Goal: Use online tool/utility

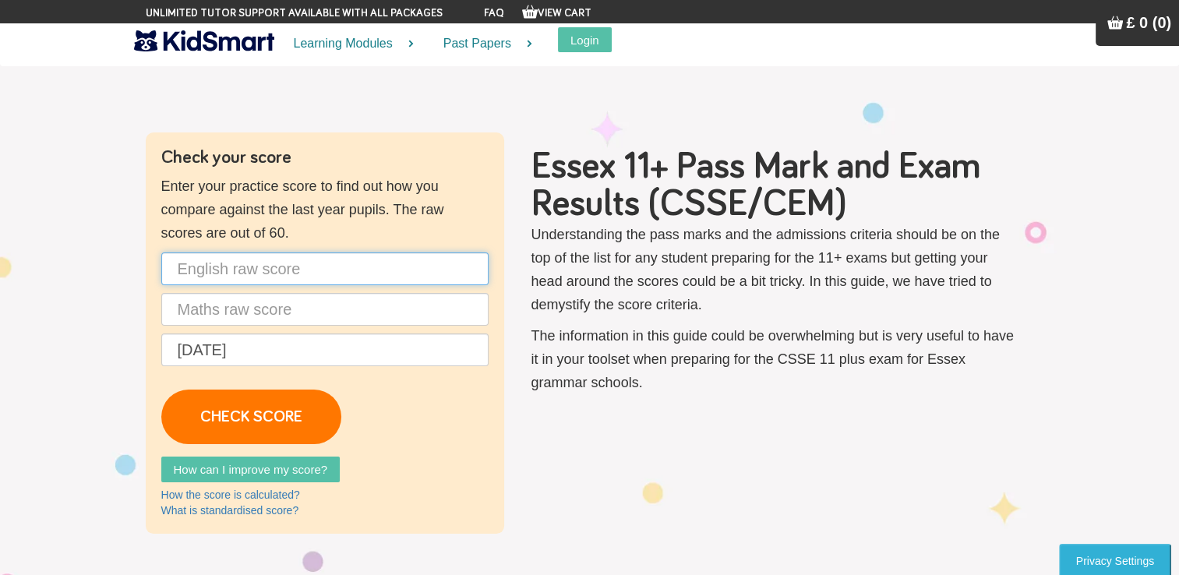
click at [278, 266] on input "text" at bounding box center [324, 268] width 327 height 33
type input "40"
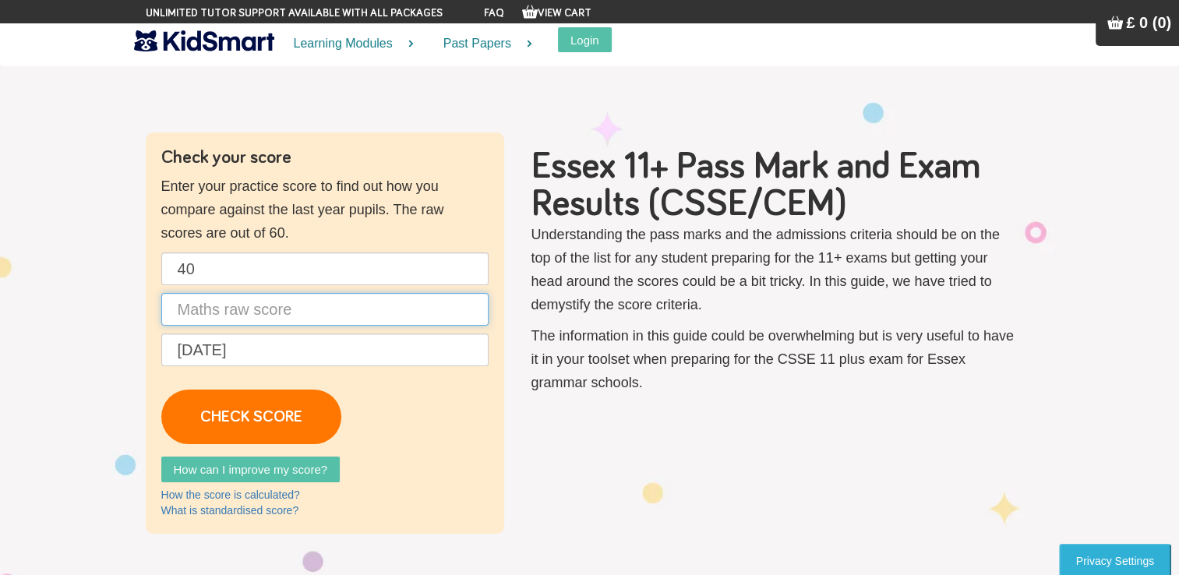
click at [437, 319] on input "text" at bounding box center [324, 309] width 327 height 33
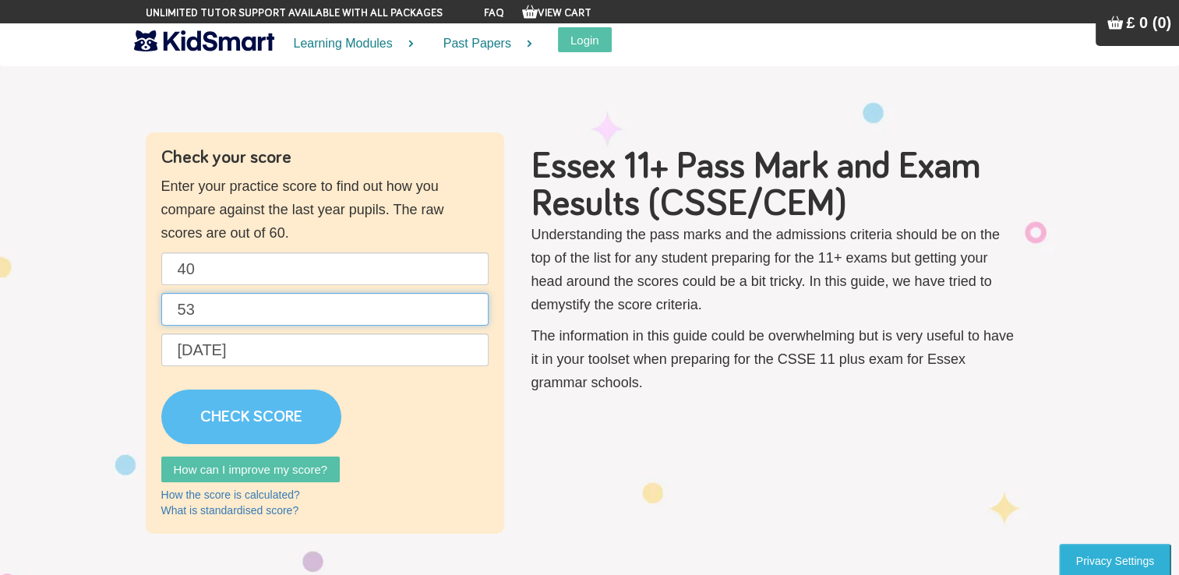
type input "53"
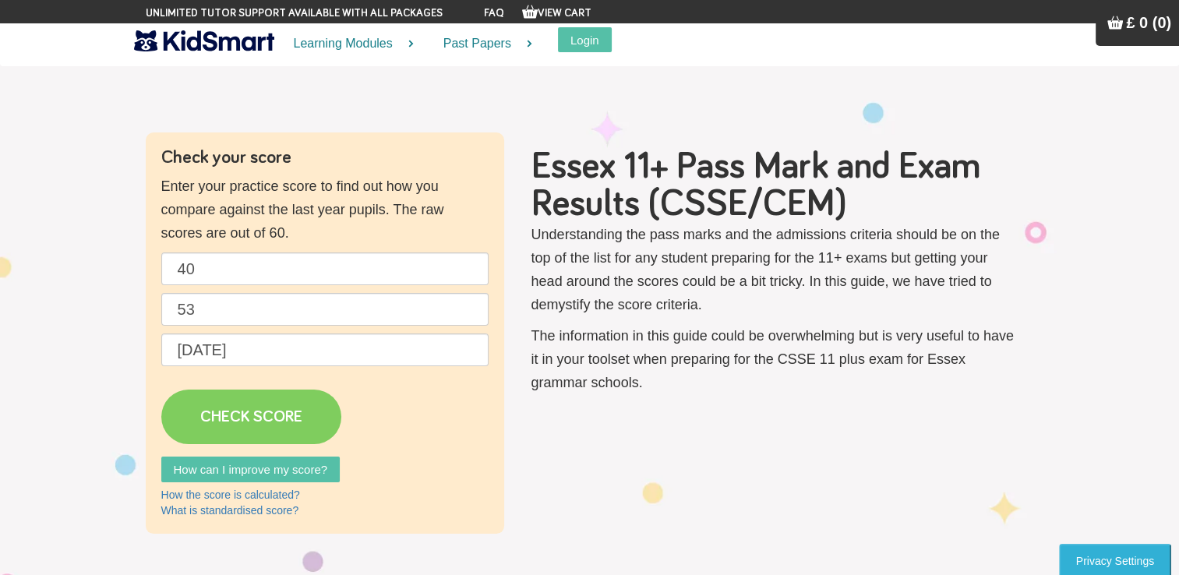
click at [271, 404] on link "CHECK SCORE" at bounding box center [251, 416] width 180 height 55
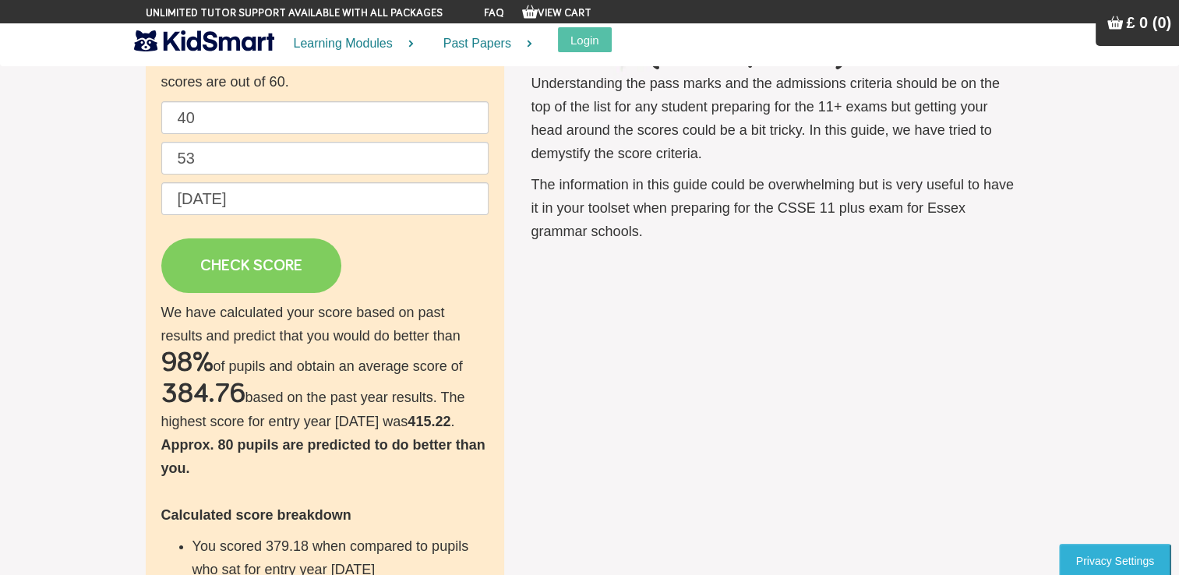
scroll to position [153, 0]
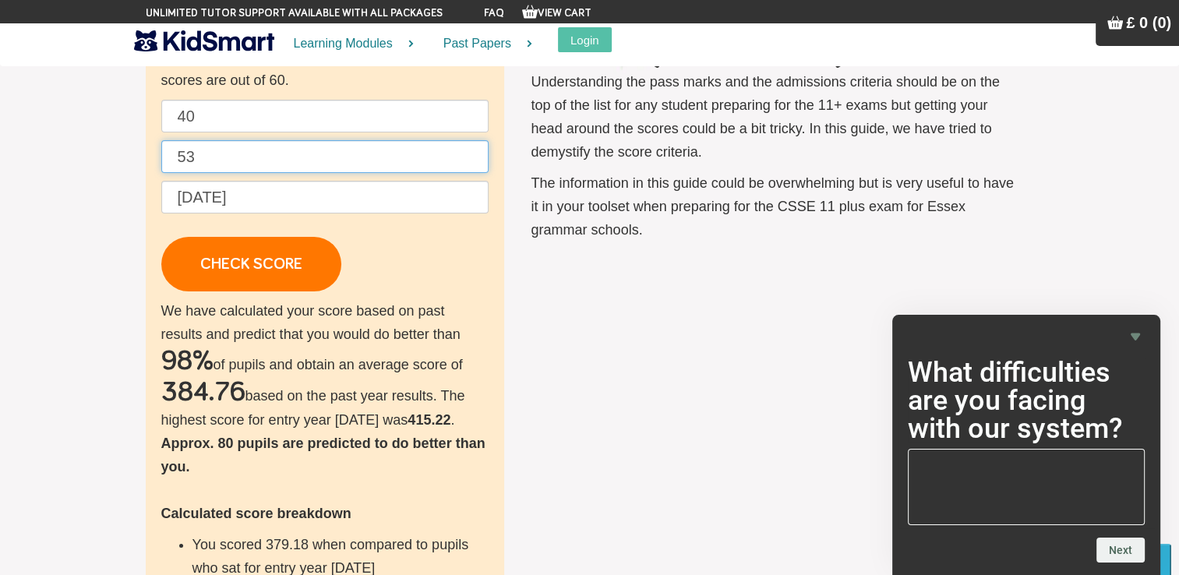
drag, startPoint x: 209, startPoint y: 156, endPoint x: 140, endPoint y: 148, distance: 69.0
click at [143, 148] on div "Check your score Enter your practice score to find out how you compare against …" at bounding box center [589, 406] width 911 height 853
type input "60"
drag, startPoint x: 241, startPoint y: 120, endPoint x: 160, endPoint y: 104, distance: 83.3
click at [160, 104] on div "Check your score Enter your practice score to find out how you compare against …" at bounding box center [325, 406] width 358 height 853
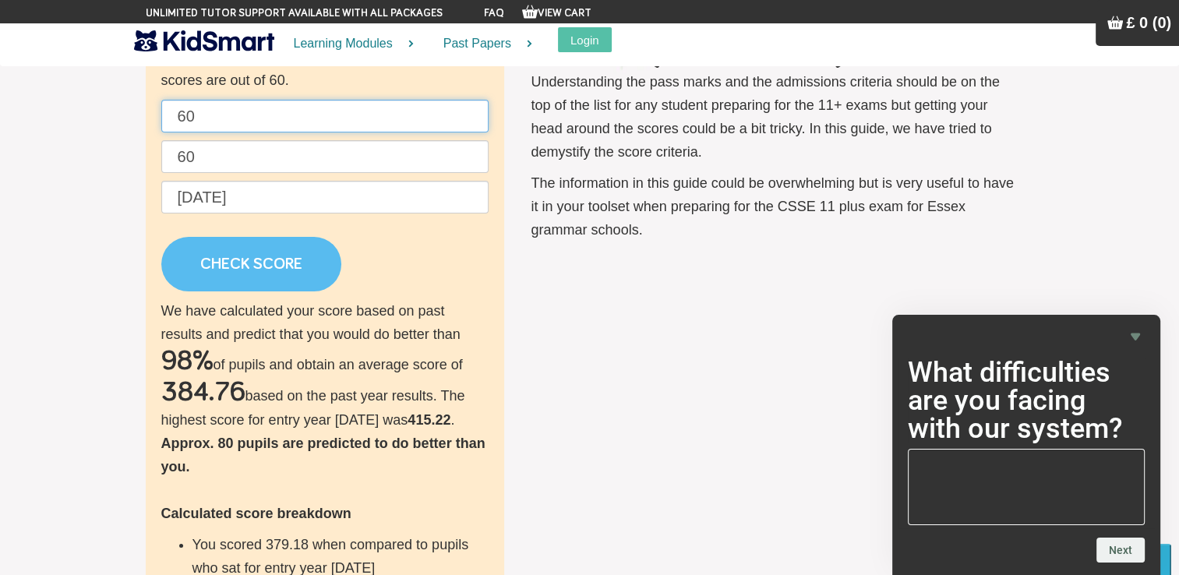
type input "60"
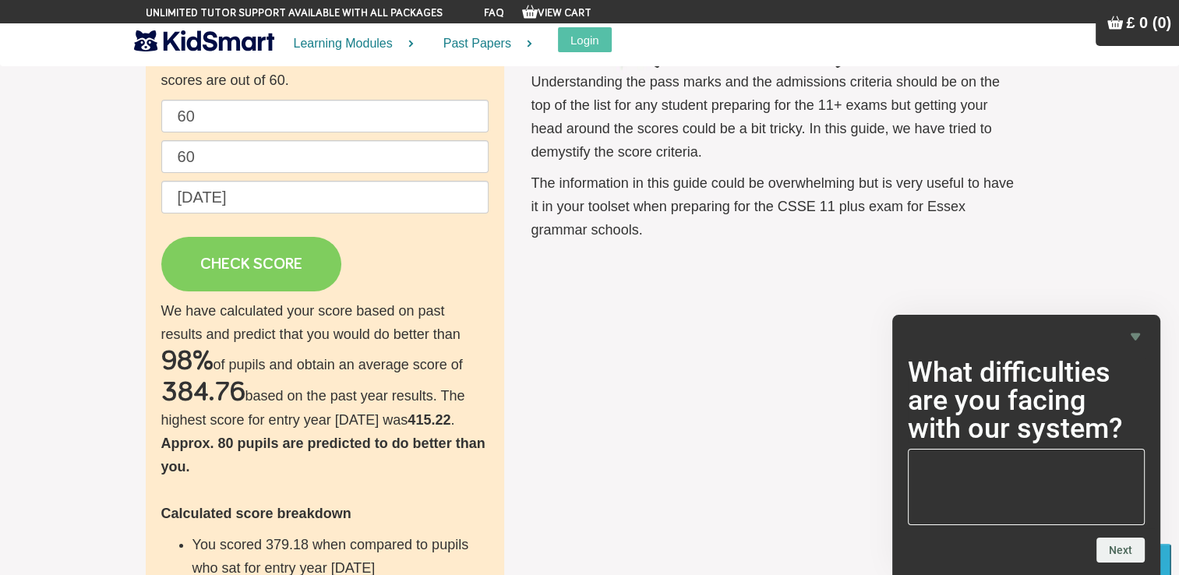
click at [238, 285] on link "CHECK SCORE" at bounding box center [251, 264] width 180 height 55
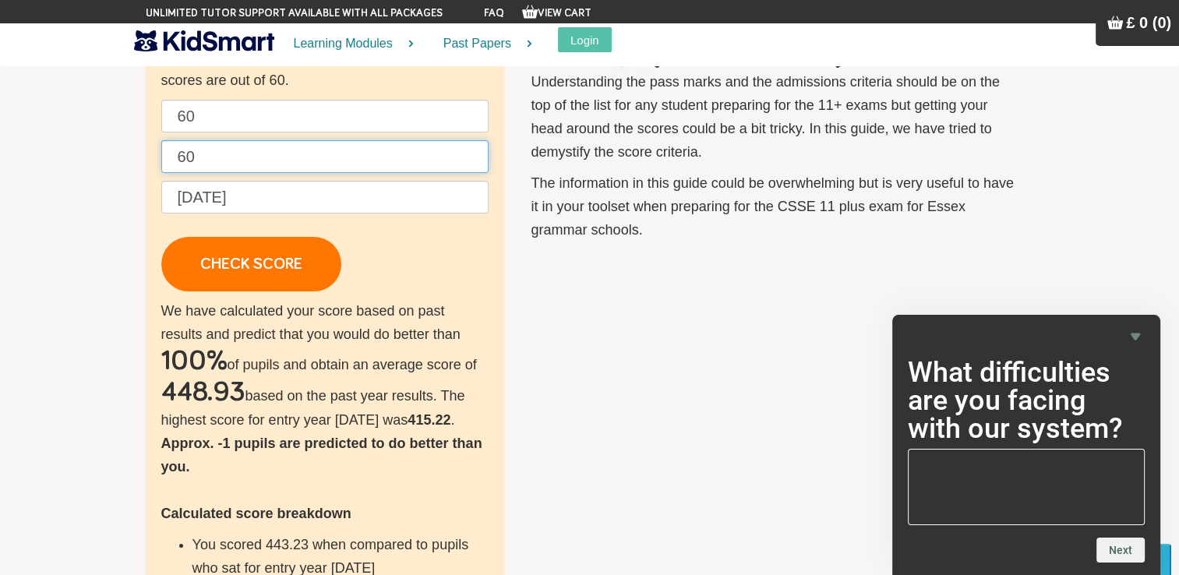
click at [276, 167] on input "60" at bounding box center [324, 156] width 327 height 33
type input "6"
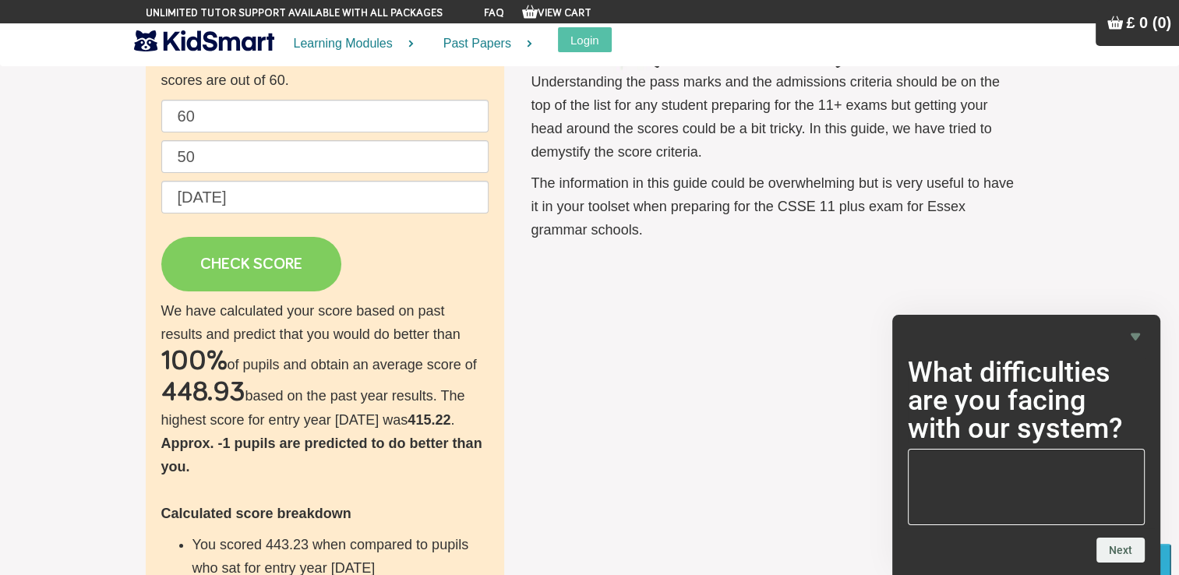
click at [288, 280] on link "CHECK SCORE" at bounding box center [251, 264] width 180 height 55
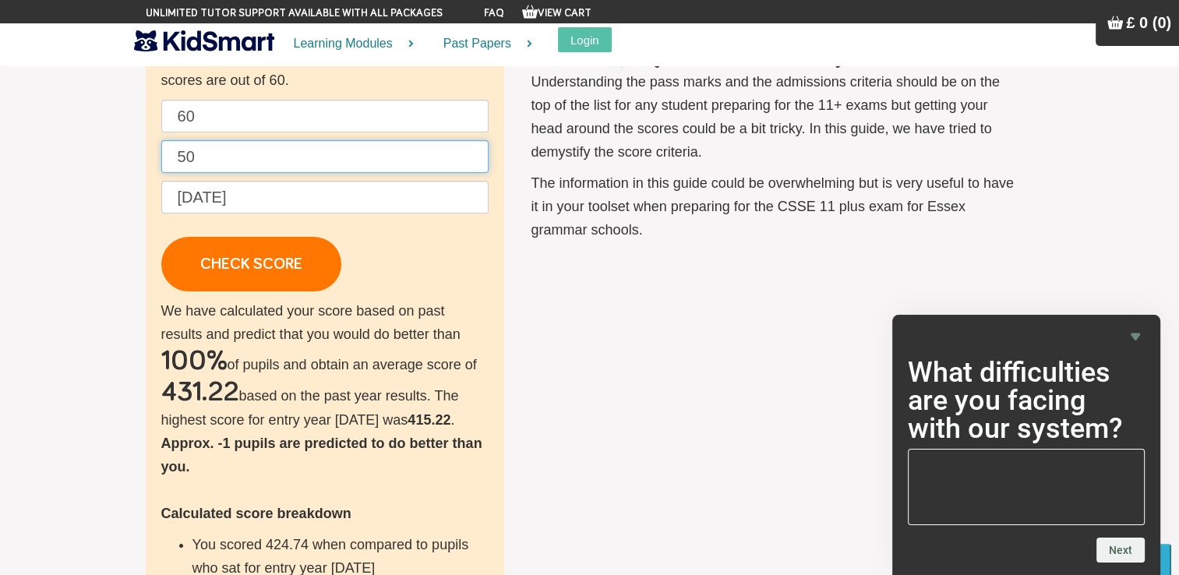
drag, startPoint x: 244, startPoint y: 158, endPoint x: 236, endPoint y: 157, distance: 7.8
click at [236, 157] on input "50" at bounding box center [324, 156] width 327 height 33
type input "5"
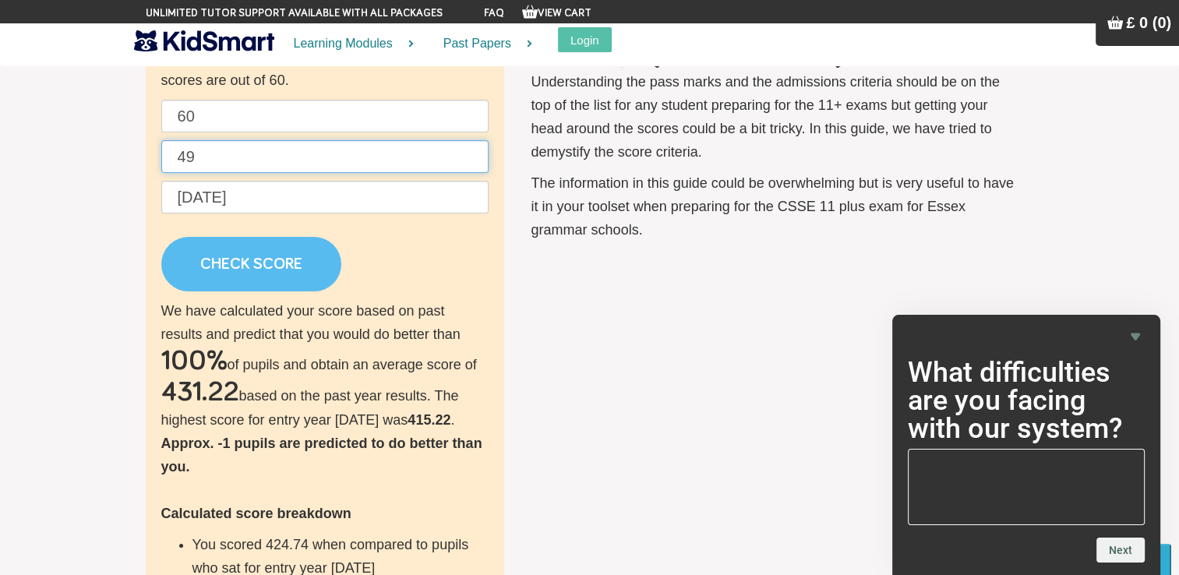
type input "49"
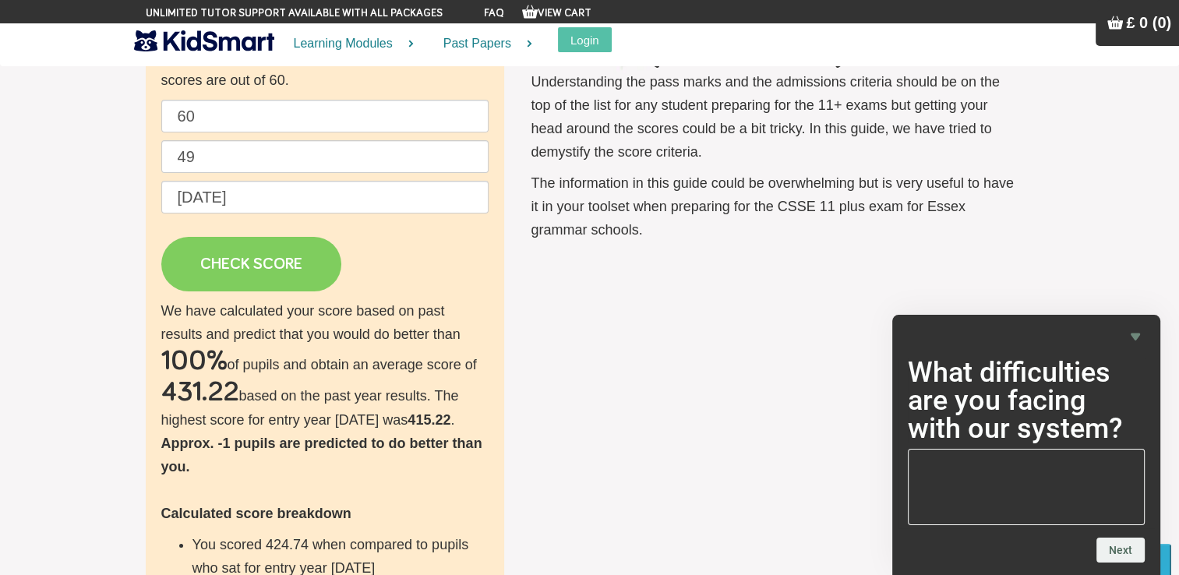
click at [283, 266] on link "CHECK SCORE" at bounding box center [251, 264] width 180 height 55
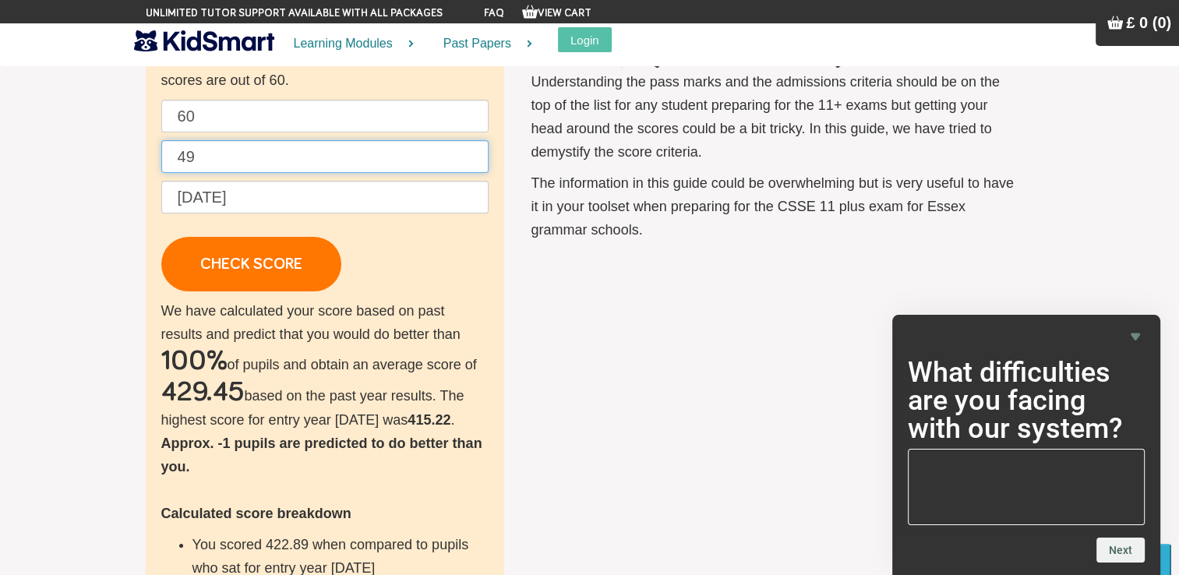
drag, startPoint x: 227, startPoint y: 167, endPoint x: 134, endPoint y: 169, distance: 92.7
click at [134, 169] on div "Check your score Enter your practice score to find out how you compare against …" at bounding box center [589, 406] width 911 height 853
type input "3"
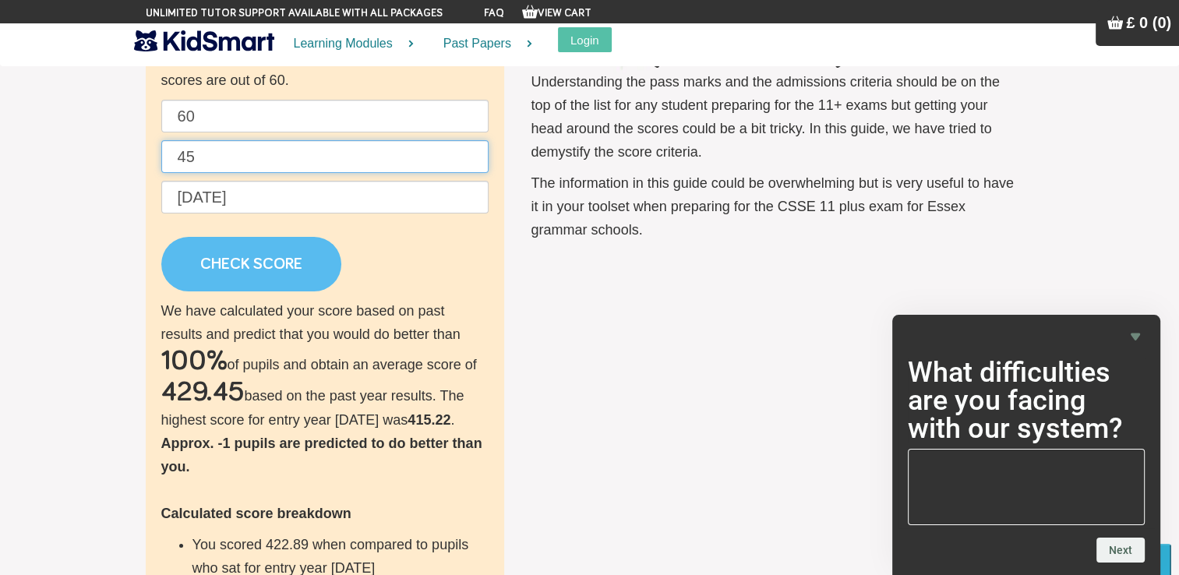
type input "45"
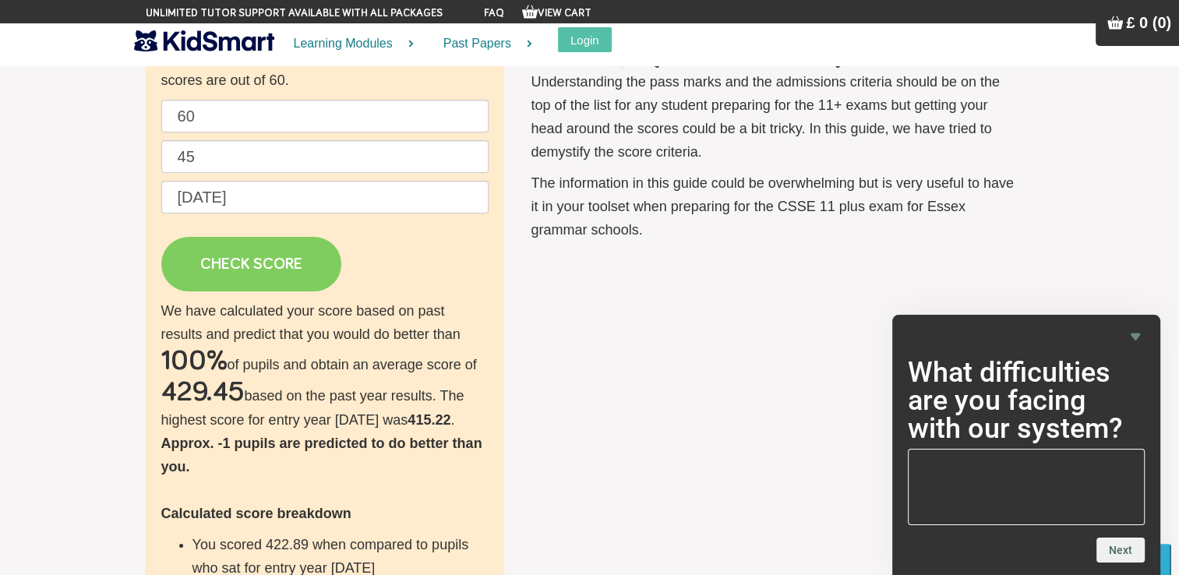
click at [273, 278] on link "CHECK SCORE" at bounding box center [251, 264] width 180 height 55
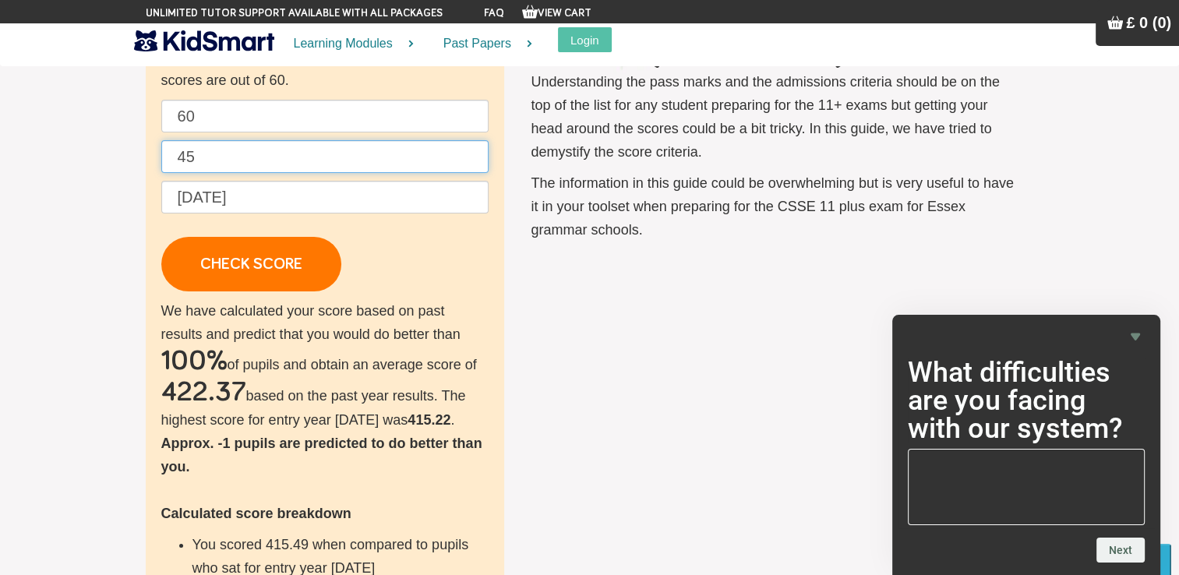
drag, startPoint x: 238, startPoint y: 150, endPoint x: 175, endPoint y: 167, distance: 65.2
click at [175, 167] on input "45" at bounding box center [324, 156] width 327 height 33
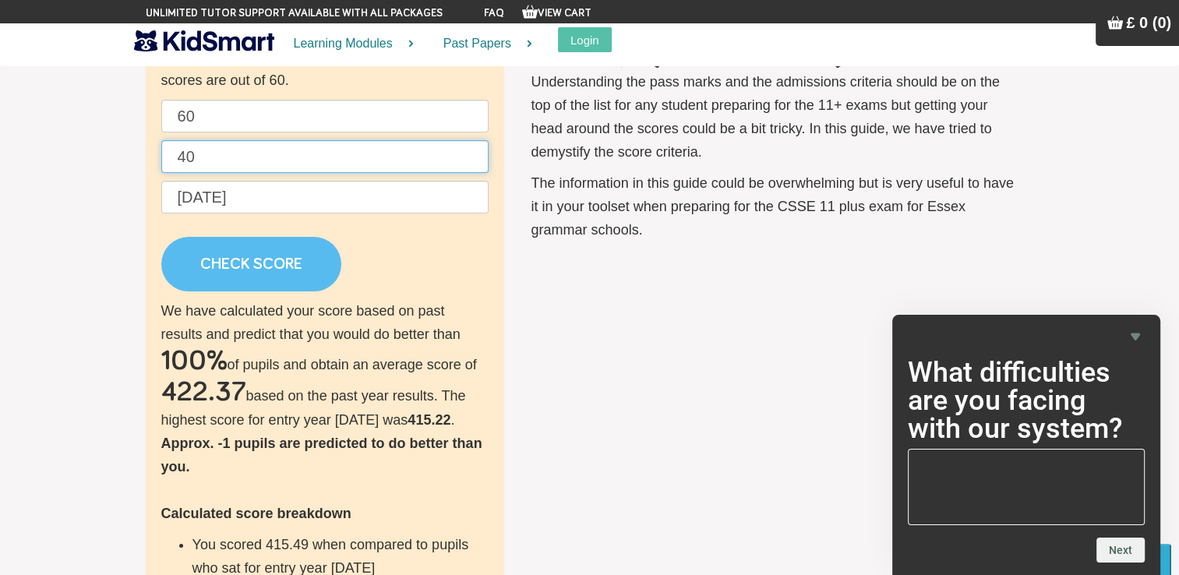
type input "40"
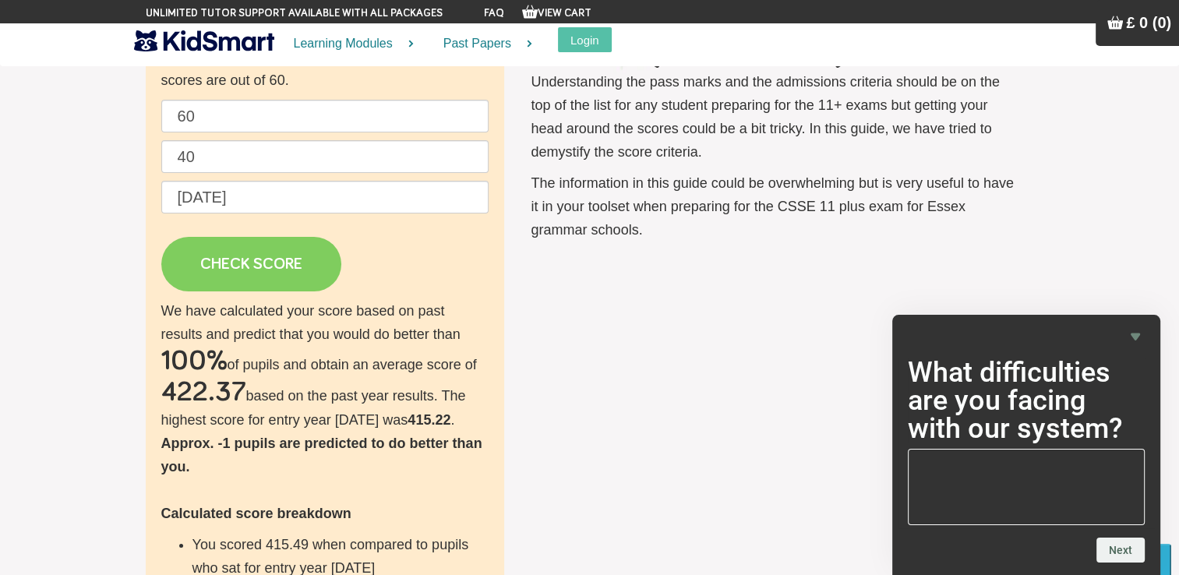
click at [270, 243] on link "CHECK SCORE" at bounding box center [251, 264] width 180 height 55
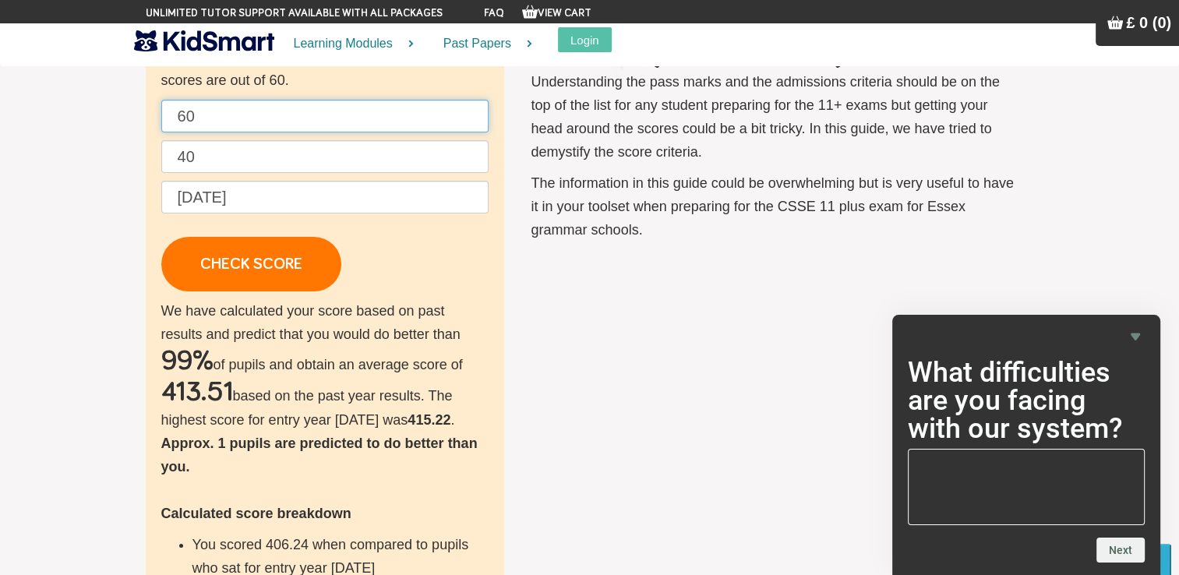
drag, startPoint x: 231, startPoint y: 126, endPoint x: 157, endPoint y: 143, distance: 75.2
click at [157, 143] on div "Check your score Enter your practice score to find out how you compare against …" at bounding box center [325, 406] width 358 height 853
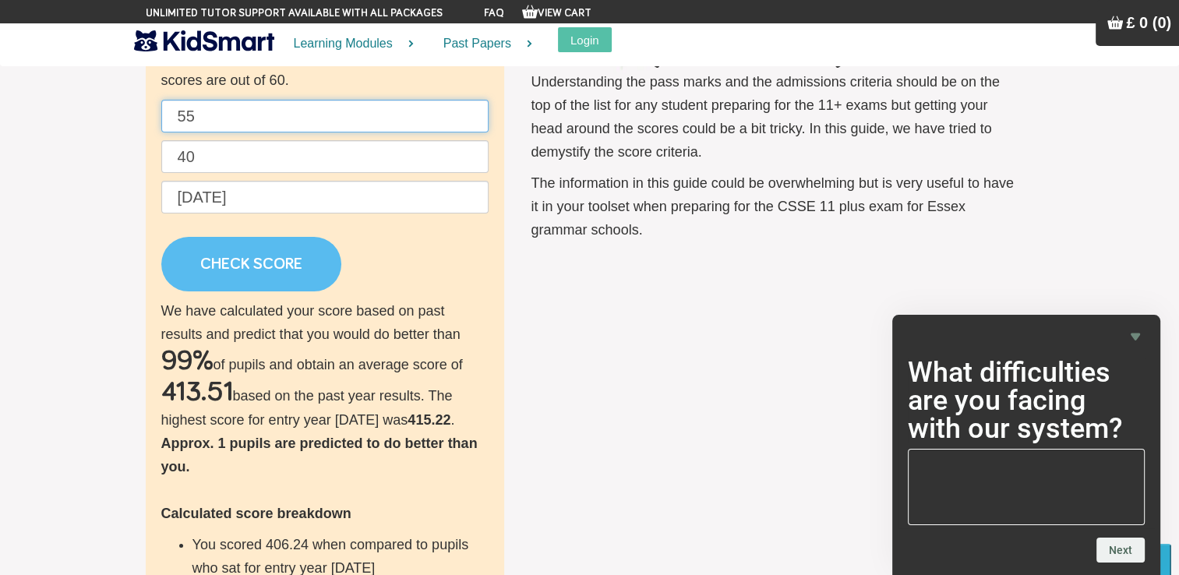
type input "55"
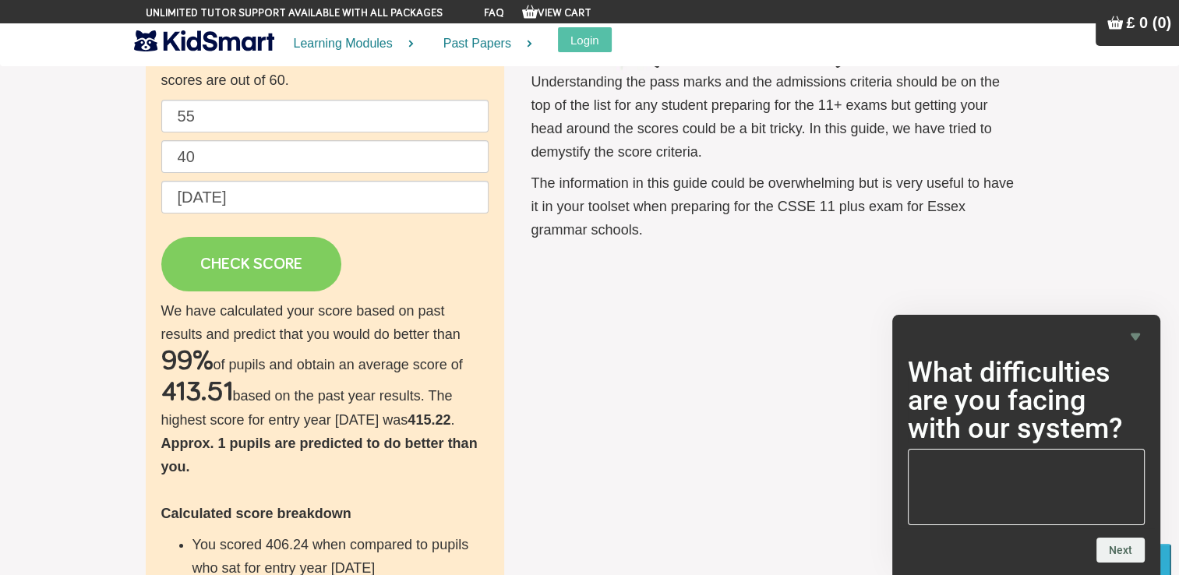
click at [224, 276] on link "CHECK SCORE" at bounding box center [251, 264] width 180 height 55
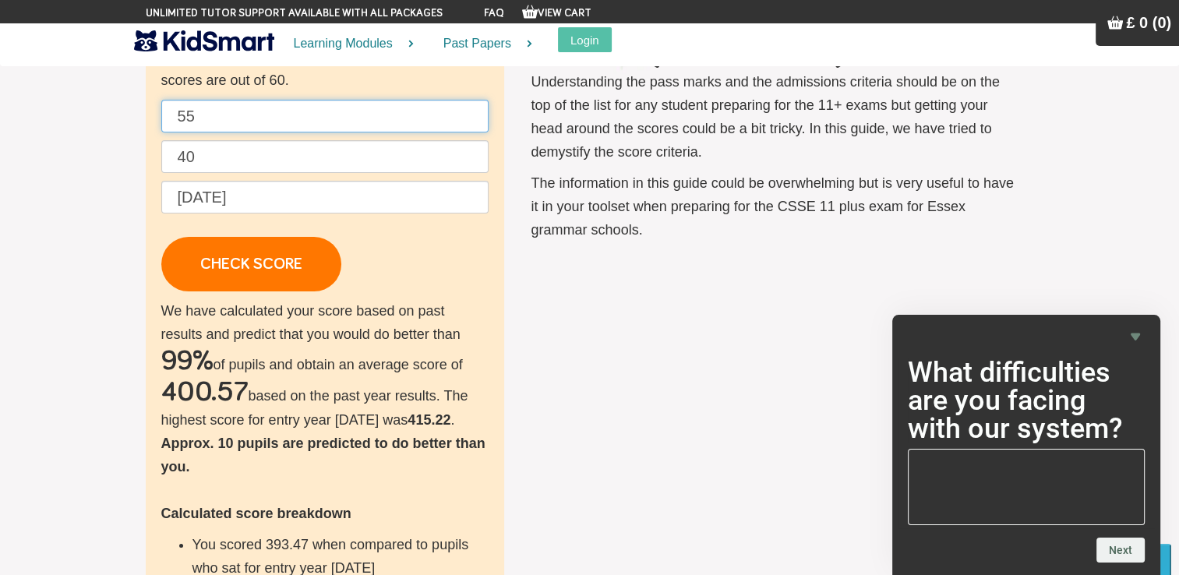
drag, startPoint x: 210, startPoint y: 114, endPoint x: 164, endPoint y: 112, distance: 46.8
click at [164, 112] on input "55" at bounding box center [324, 116] width 327 height 33
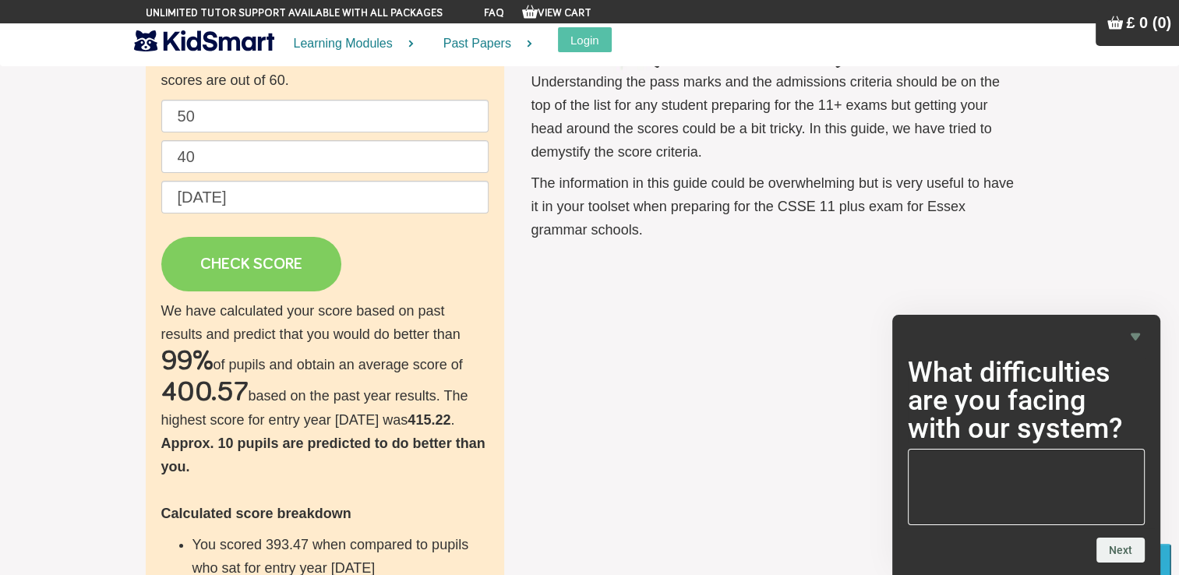
click at [263, 276] on link "CHECK SCORE" at bounding box center [251, 264] width 180 height 55
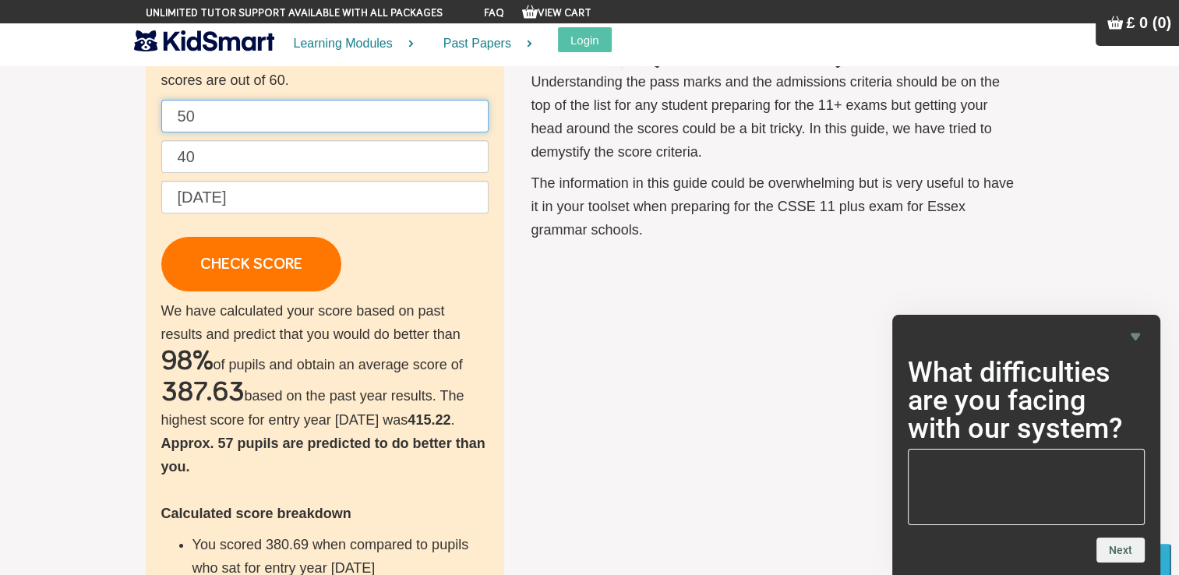
click at [232, 120] on input "50" at bounding box center [324, 116] width 327 height 33
type input "5"
type input "100000"
click at [231, 161] on input "40" at bounding box center [324, 156] width 327 height 33
type input "4"
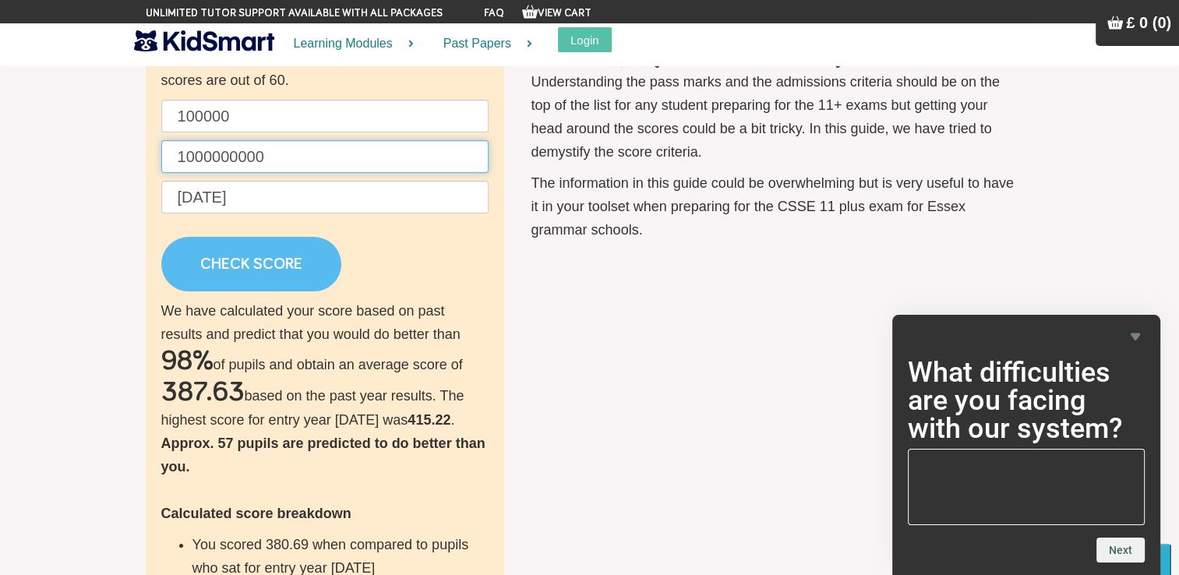
type input "1000000000"
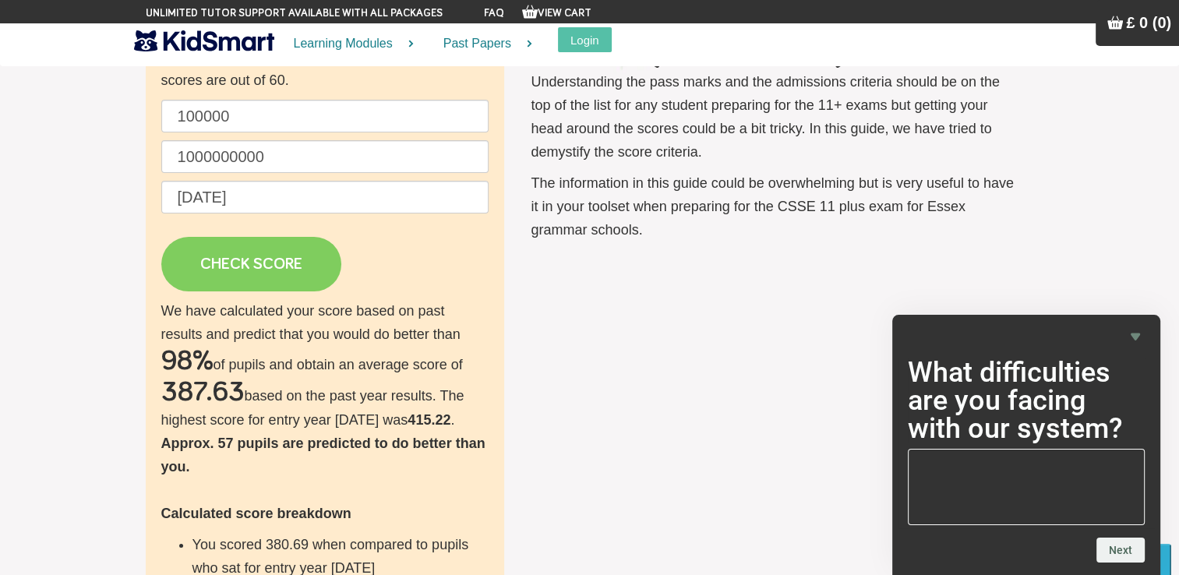
click at [248, 268] on link "CHECK SCORE" at bounding box center [251, 264] width 180 height 55
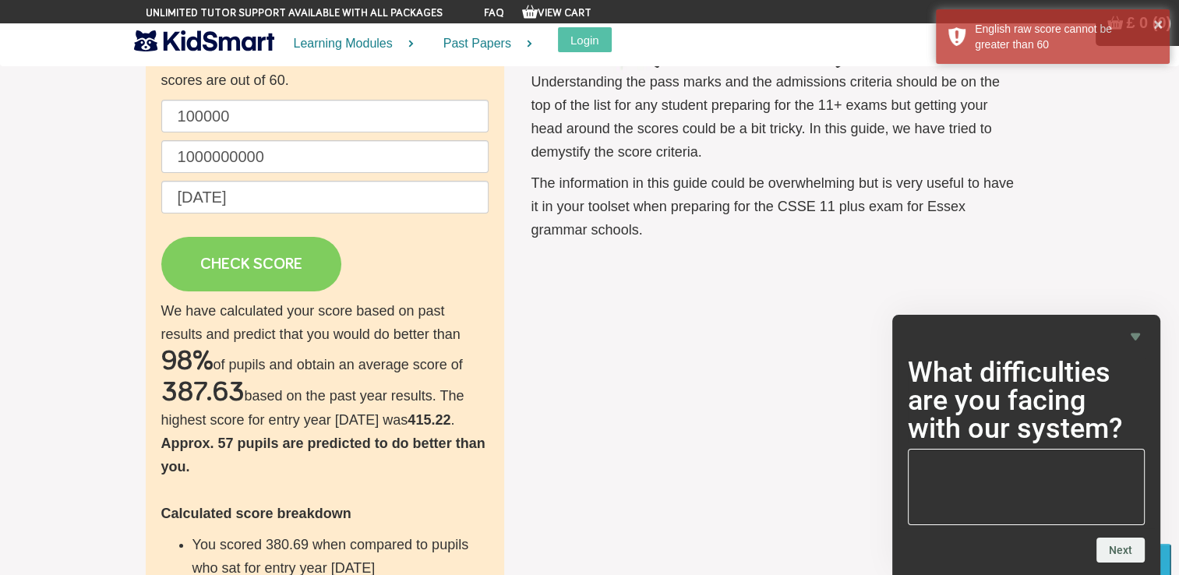
click at [248, 268] on link "CHECK SCORE" at bounding box center [251, 264] width 180 height 55
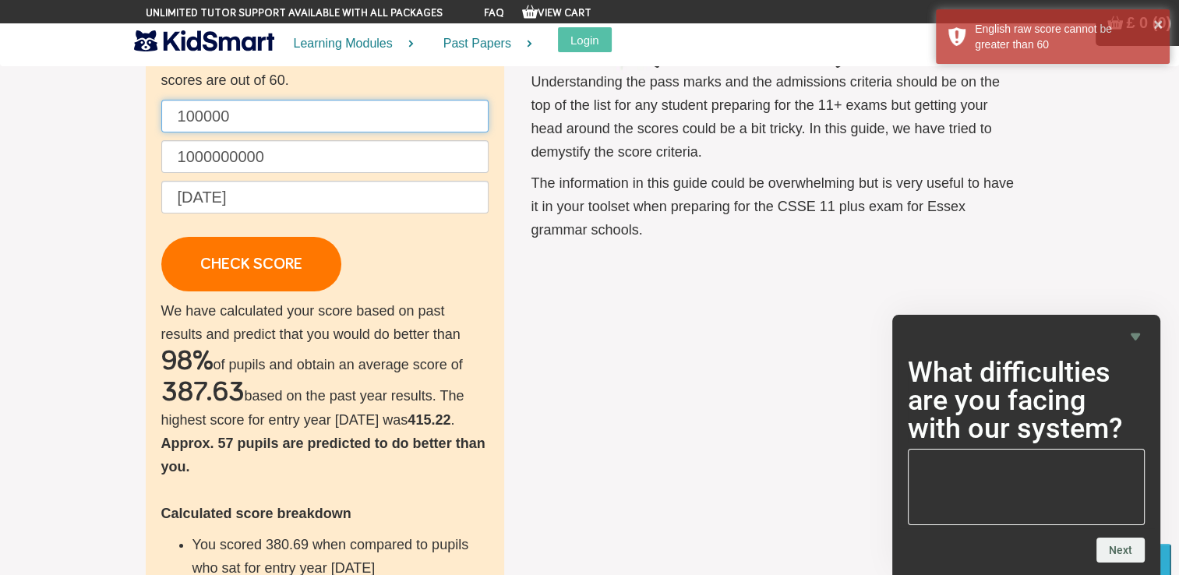
drag, startPoint x: 237, startPoint y: 117, endPoint x: 143, endPoint y: 129, distance: 94.3
click at [143, 129] on div "Check your score Enter your practice score to find out how you compare against …" at bounding box center [589, 406] width 911 height 853
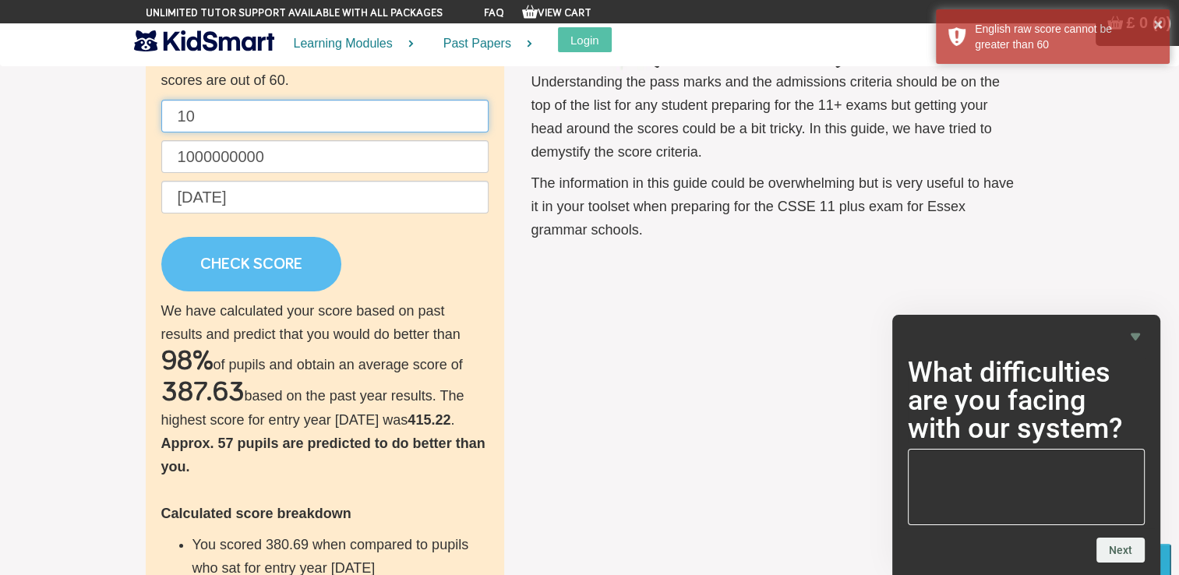
type input "10"
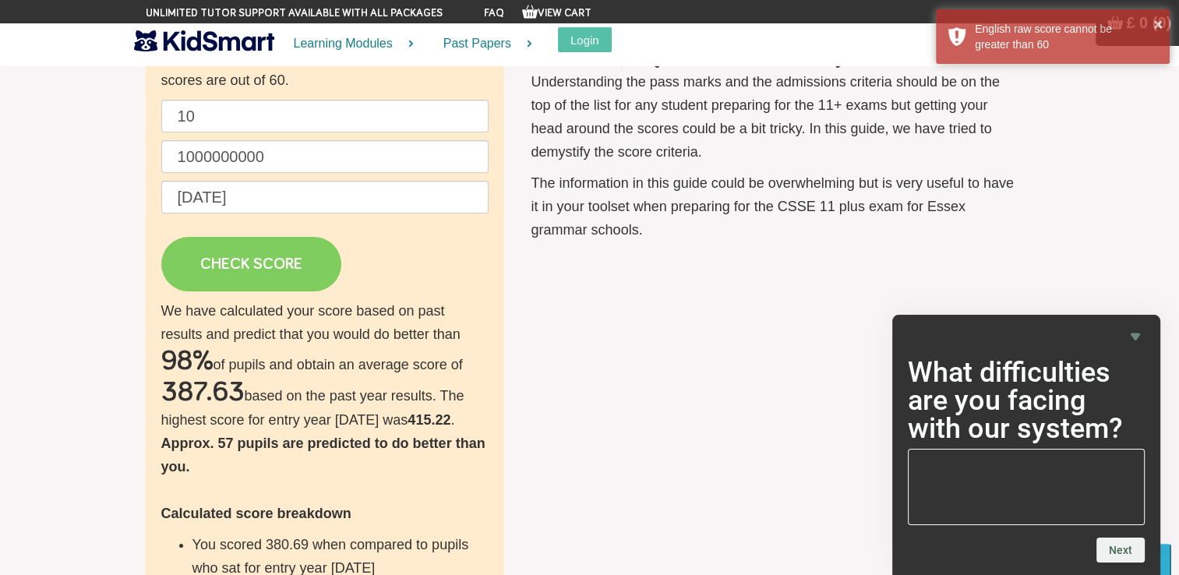
click at [237, 270] on link "CHECK SCORE" at bounding box center [251, 264] width 180 height 55
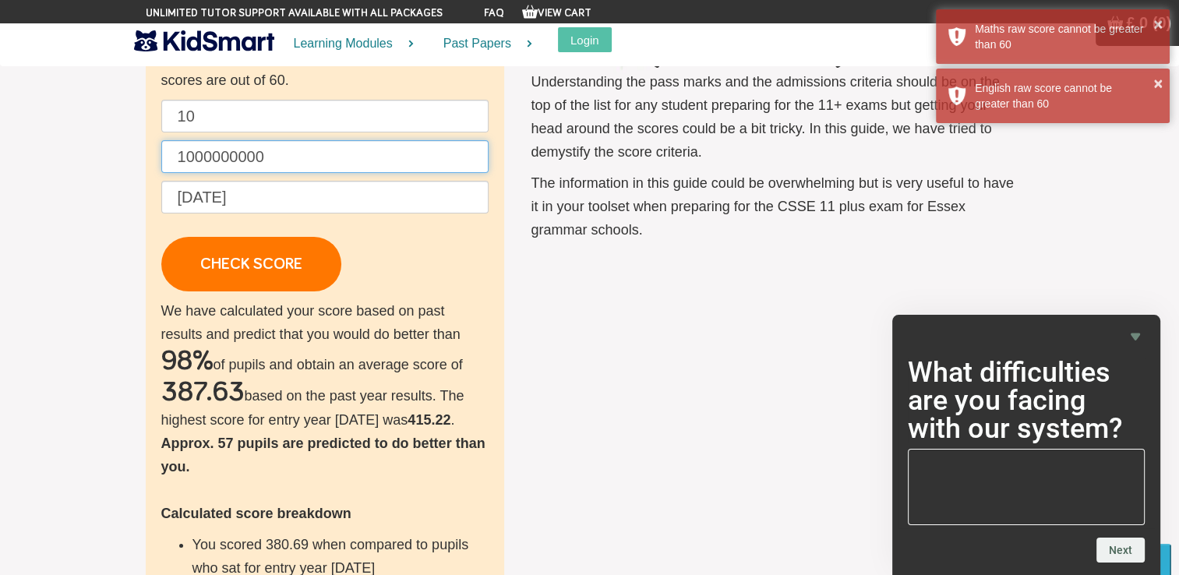
drag, startPoint x: 272, startPoint y: 162, endPoint x: 129, endPoint y: 174, distance: 143.8
click at [129, 174] on section "Check your score Enter your practice score to find out how you compare against …" at bounding box center [589, 406] width 1179 height 1009
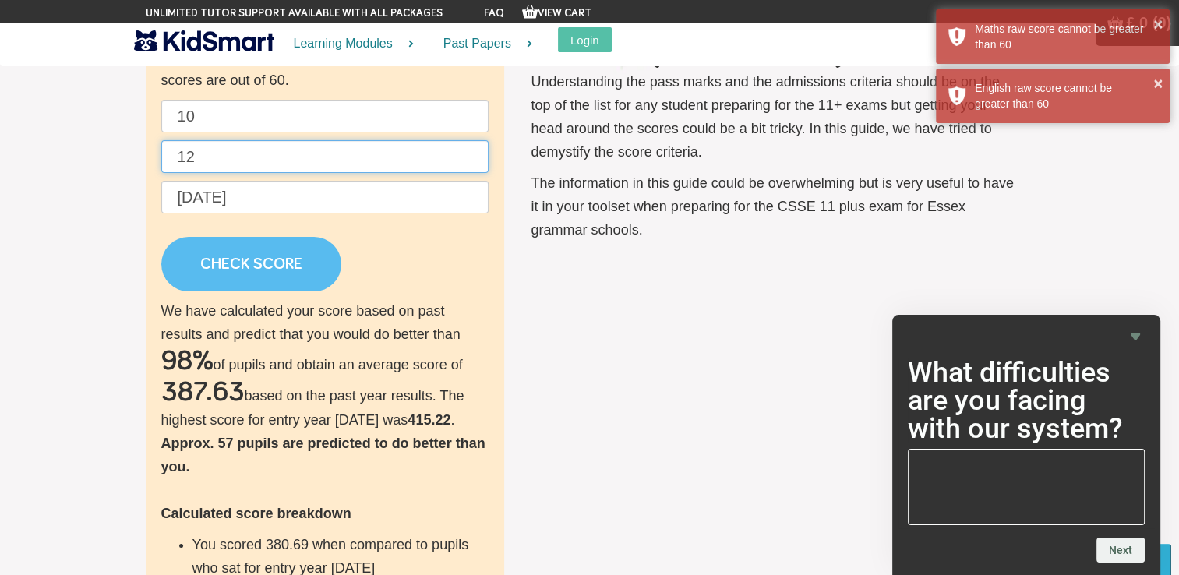
type input "12"
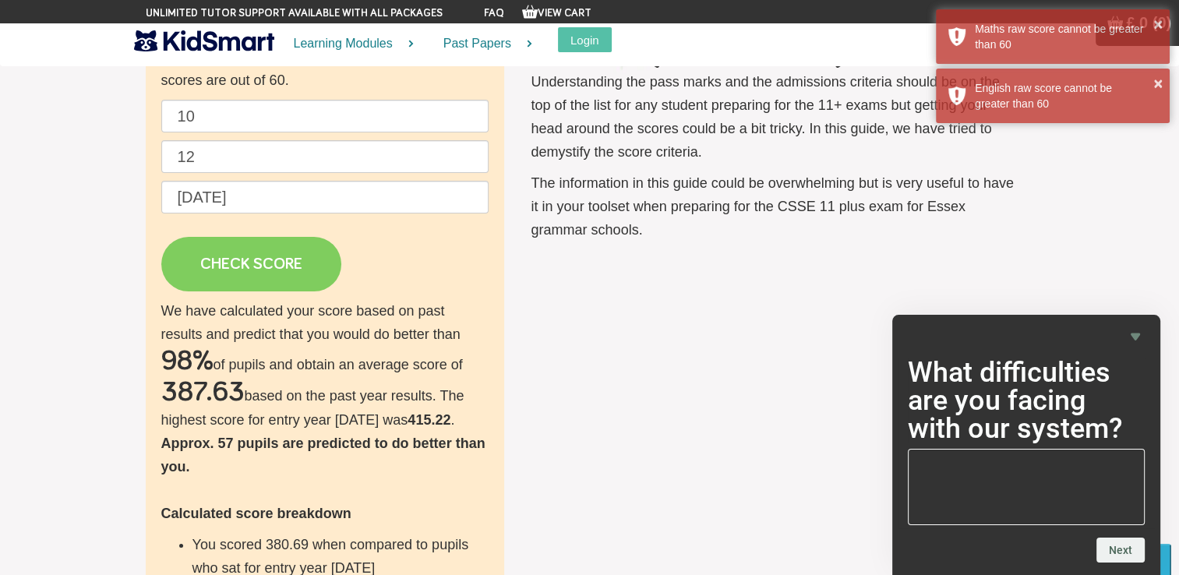
click at [245, 275] on link "CHECK SCORE" at bounding box center [251, 264] width 180 height 55
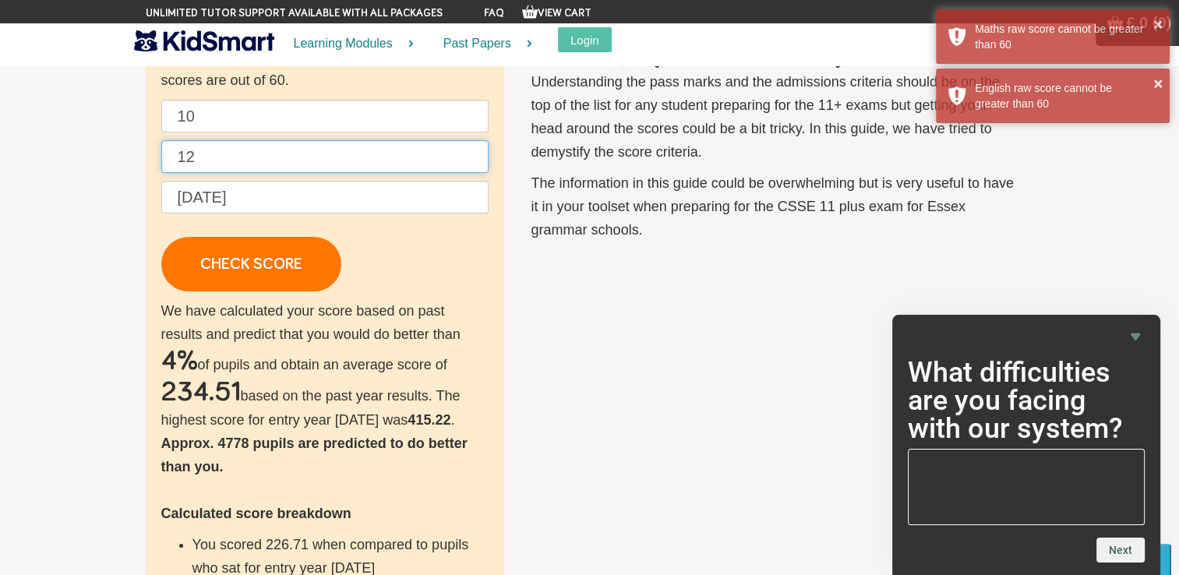
drag, startPoint x: 209, startPoint y: 155, endPoint x: 151, endPoint y: 167, distance: 58.8
click at [151, 167] on div "Check your score Enter your practice score to find out how you compare against …" at bounding box center [325, 406] width 358 height 853
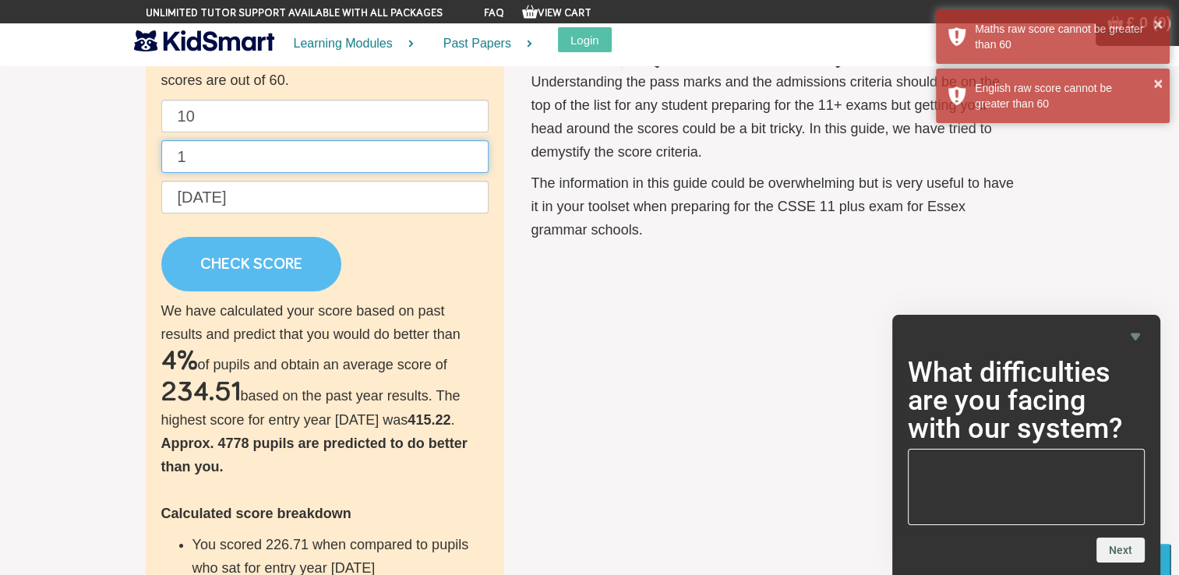
type input "1"
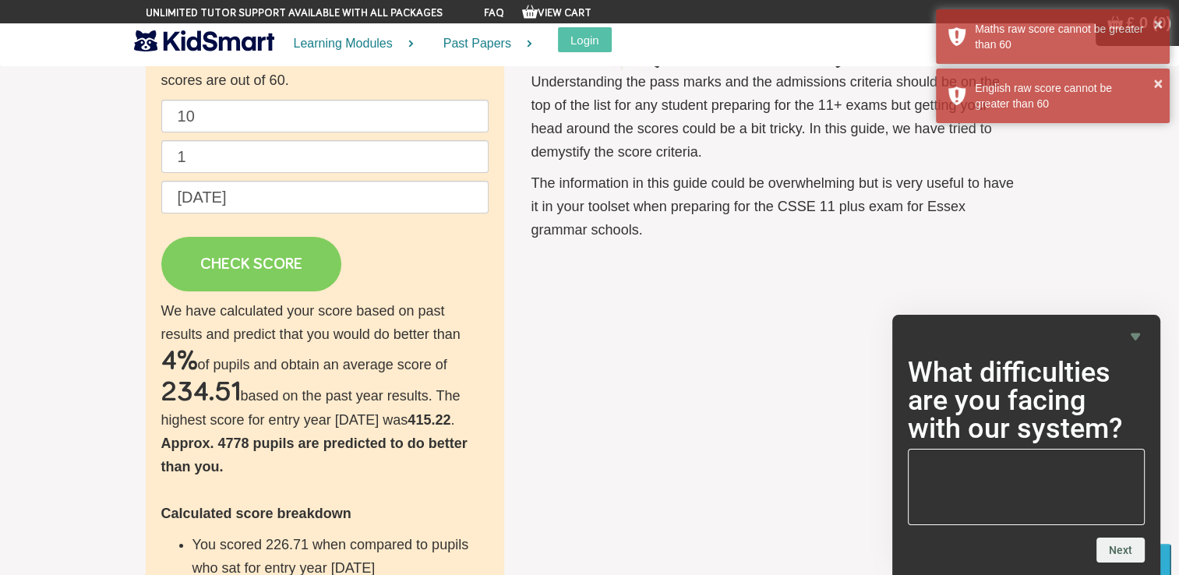
click at [254, 258] on link "CHECK SCORE" at bounding box center [251, 264] width 180 height 55
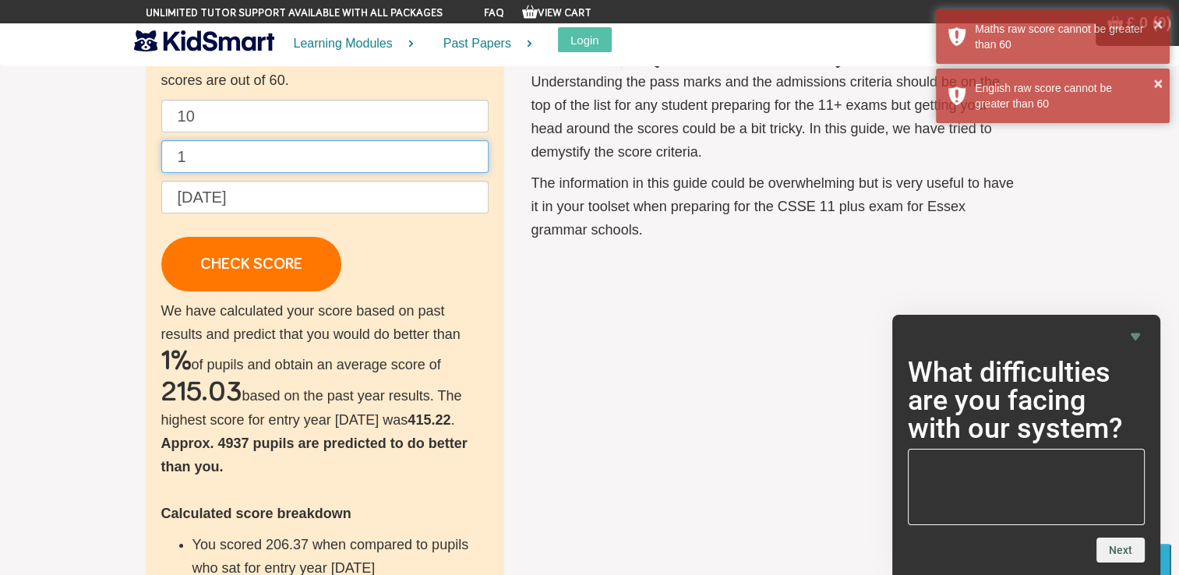
click at [201, 162] on input "1" at bounding box center [324, 156] width 327 height 33
type input "47"
drag, startPoint x: 184, startPoint y: 117, endPoint x: 129, endPoint y: 129, distance: 55.9
click at [129, 129] on section "Check your score Enter your practice score to find out how you compare against …" at bounding box center [589, 406] width 1179 height 1009
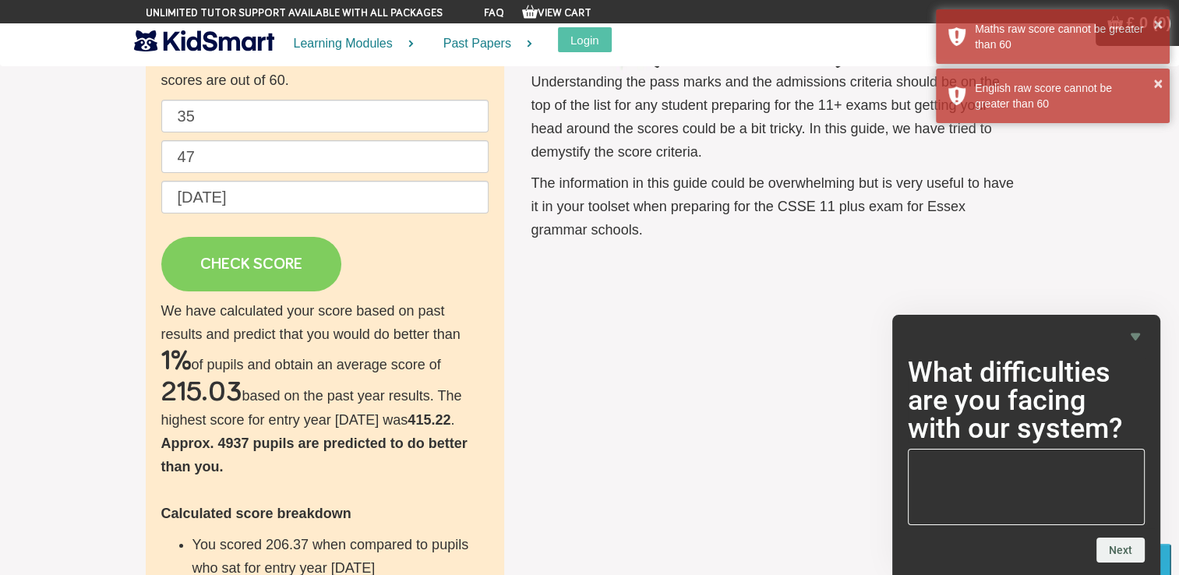
click at [217, 266] on link "CHECK SCORE" at bounding box center [251, 264] width 180 height 55
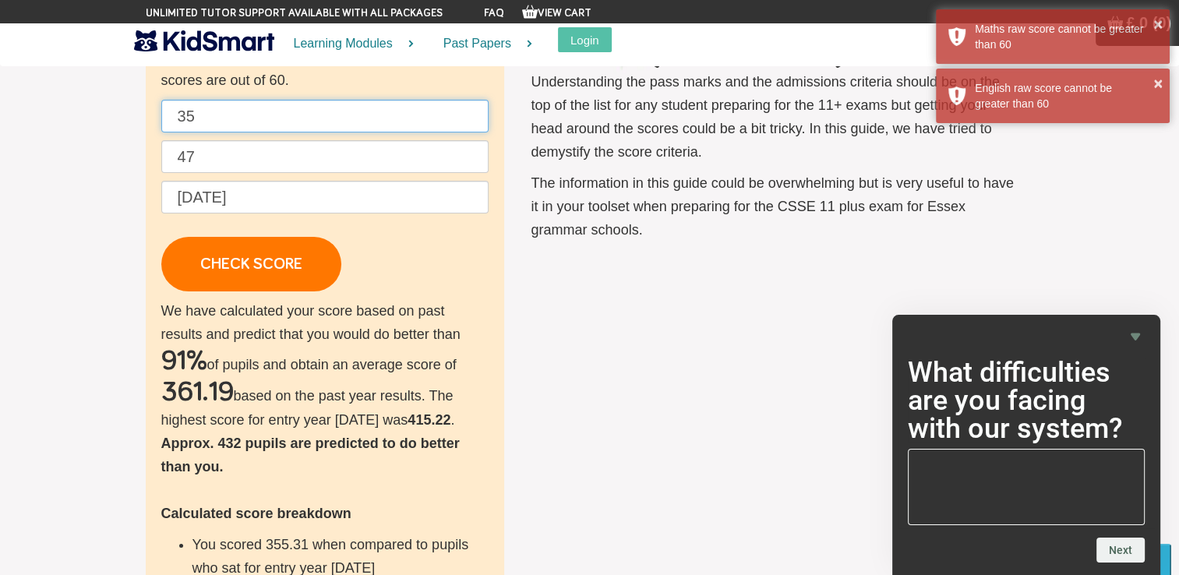
click at [282, 129] on input "35" at bounding box center [324, 116] width 327 height 33
type input "3"
type input "38"
click at [262, 163] on input "47" at bounding box center [324, 156] width 327 height 33
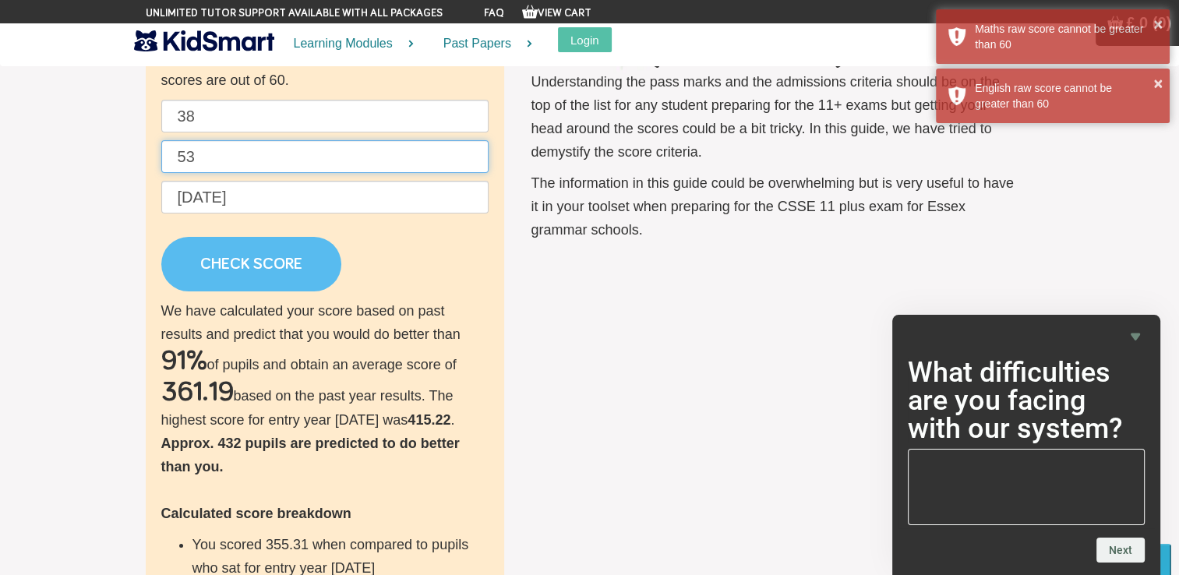
type input "53"
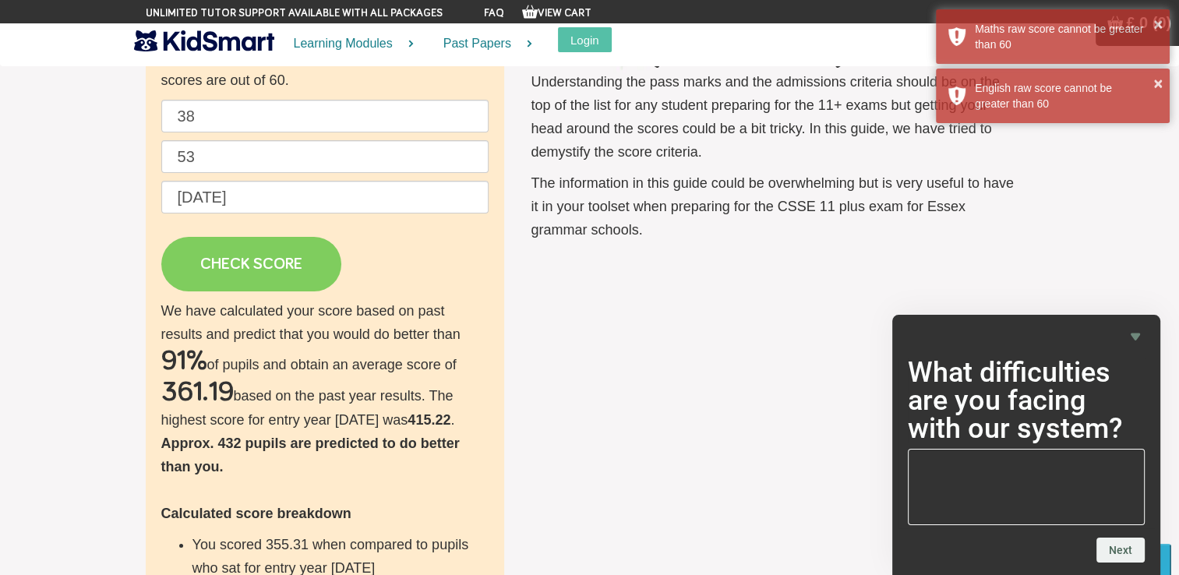
click at [270, 285] on link "CHECK SCORE" at bounding box center [251, 264] width 180 height 55
